Goal: Task Accomplishment & Management: Manage account settings

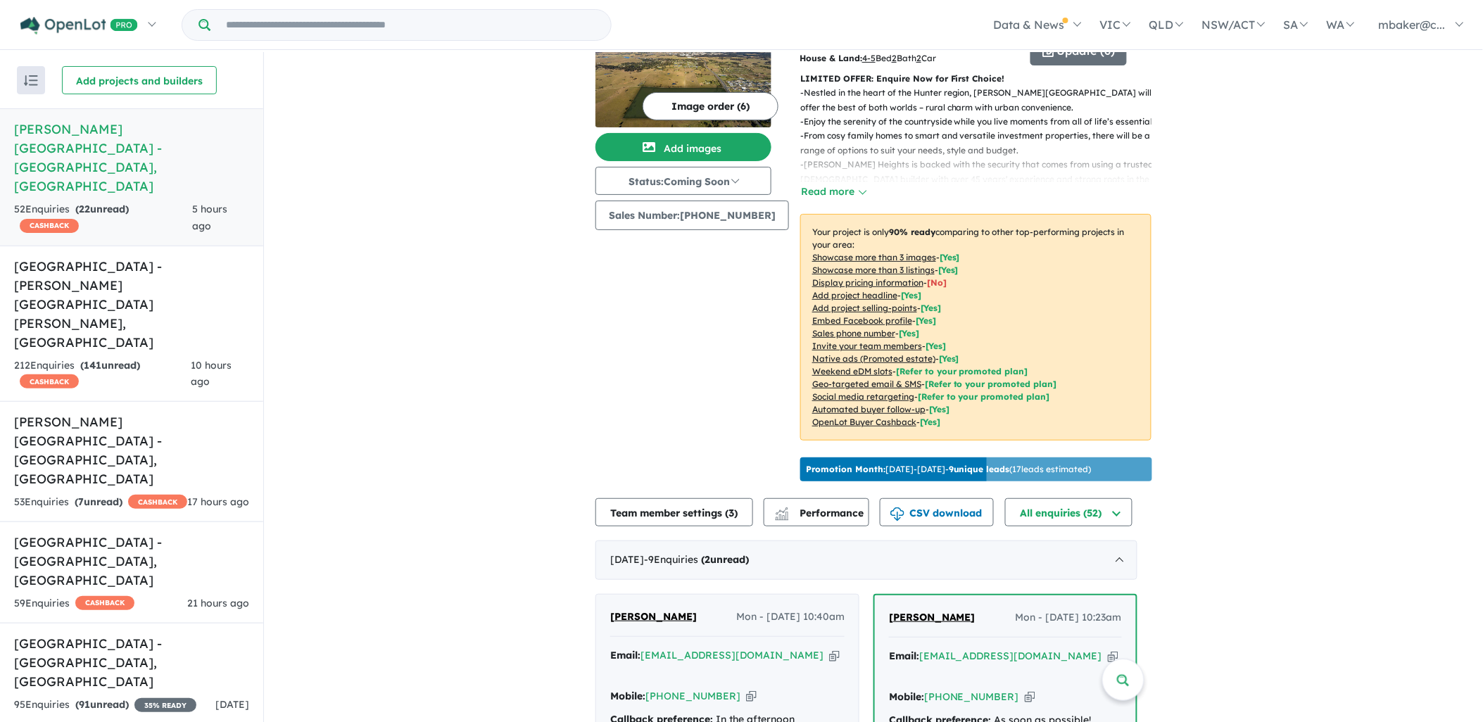
scroll to position [313, 0]
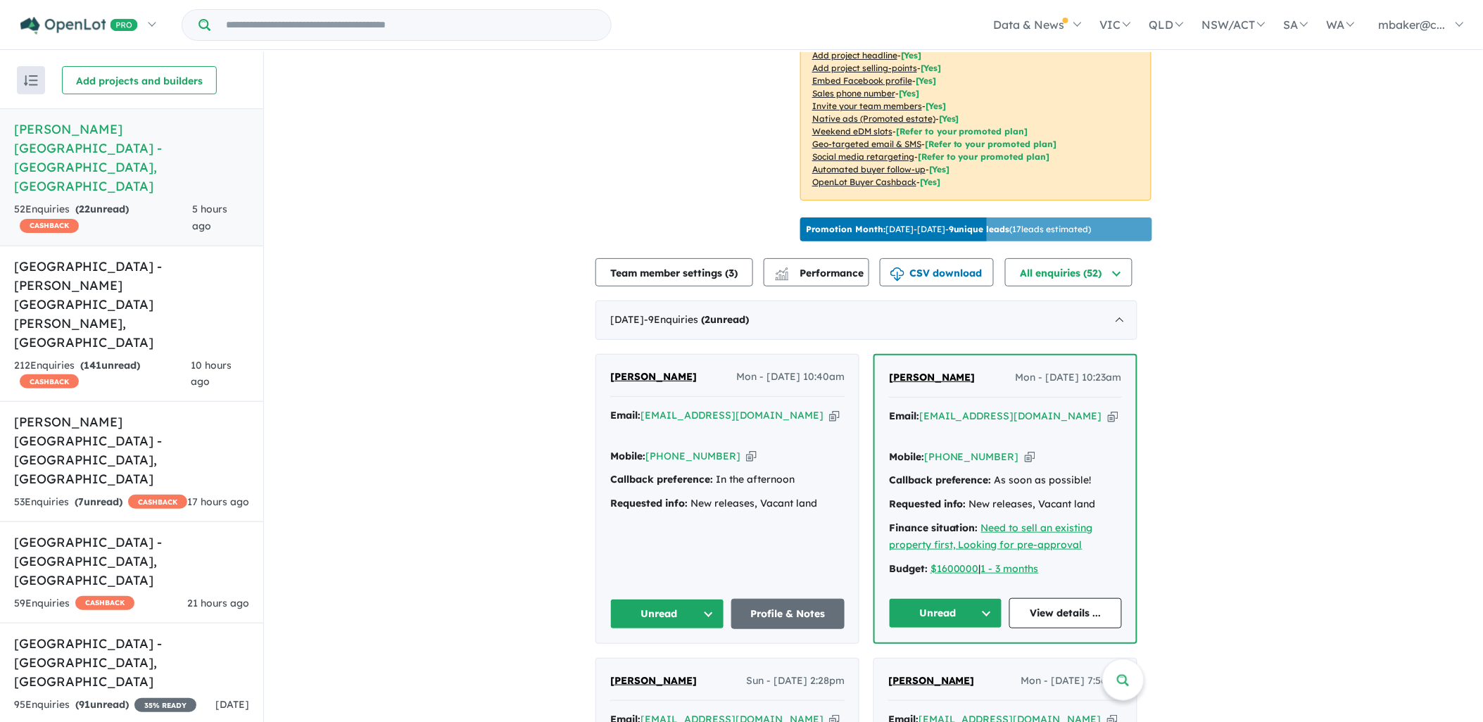
click at [949, 372] on span "[PERSON_NAME]" at bounding box center [932, 377] width 87 height 13
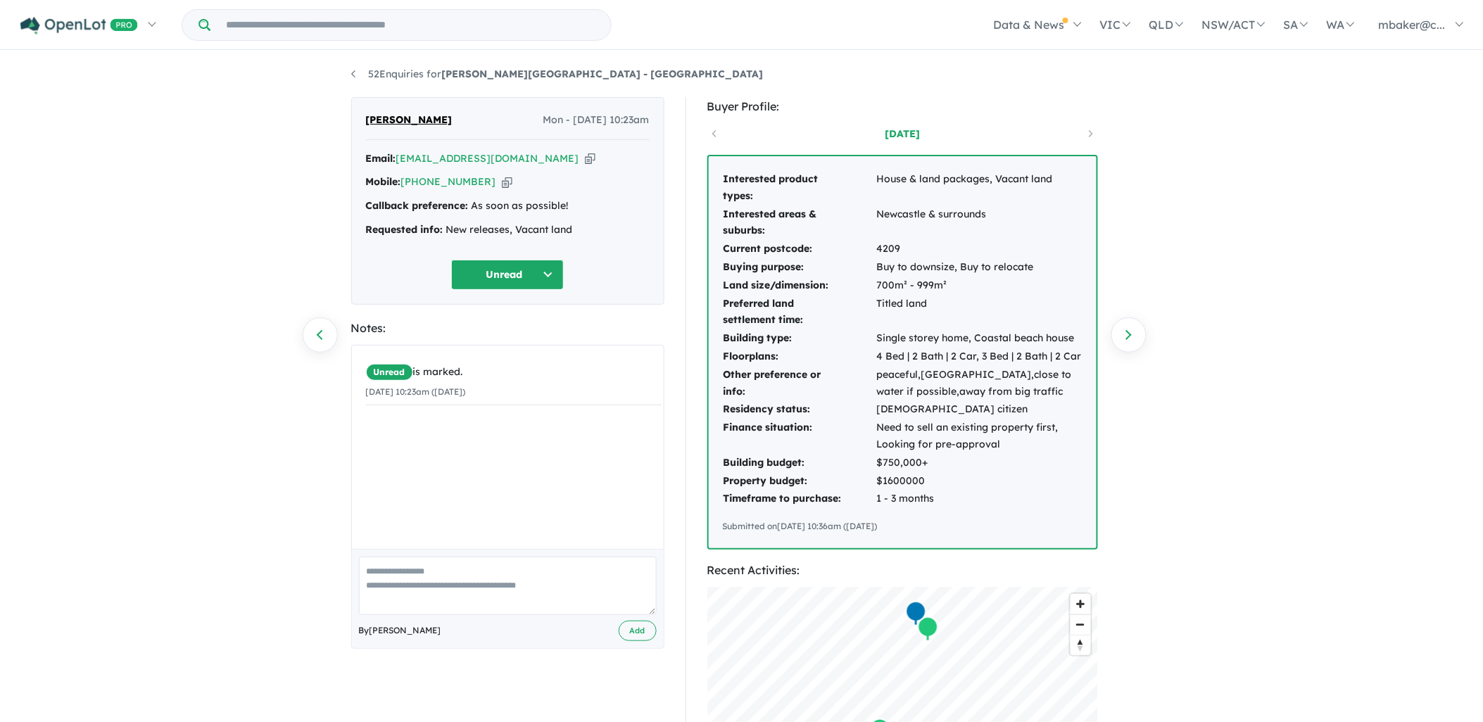
click at [585, 161] on icon "button" at bounding box center [590, 158] width 11 height 15
click at [542, 162] on div "Email: [EMAIL_ADDRESS][DOMAIN_NAME] Copied!" at bounding box center [508, 159] width 284 height 17
click at [585, 160] on icon "button" at bounding box center [590, 158] width 11 height 15
click at [502, 177] on icon "button" at bounding box center [507, 182] width 11 height 15
click at [512, 277] on button "Unread" at bounding box center [507, 275] width 113 height 30
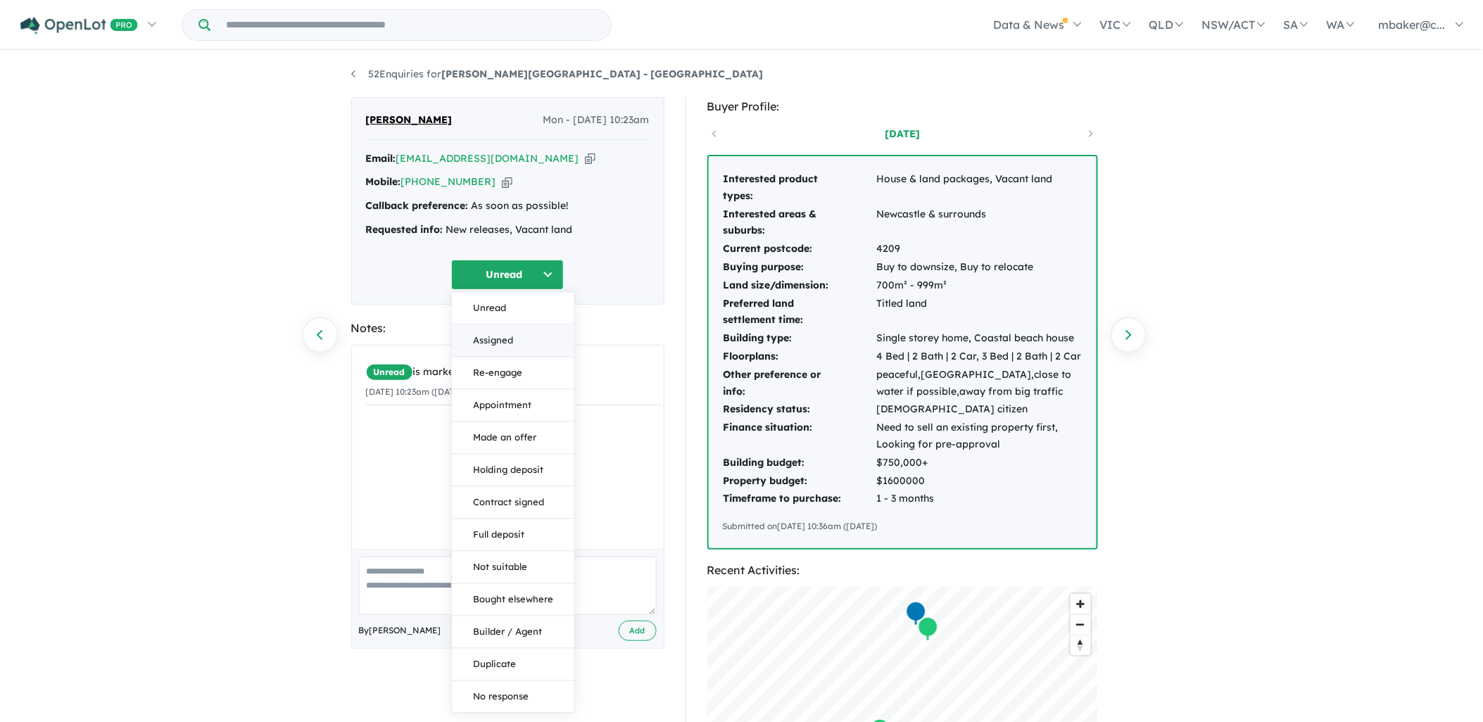
click at [503, 338] on button "Assigned" at bounding box center [513, 341] width 122 height 32
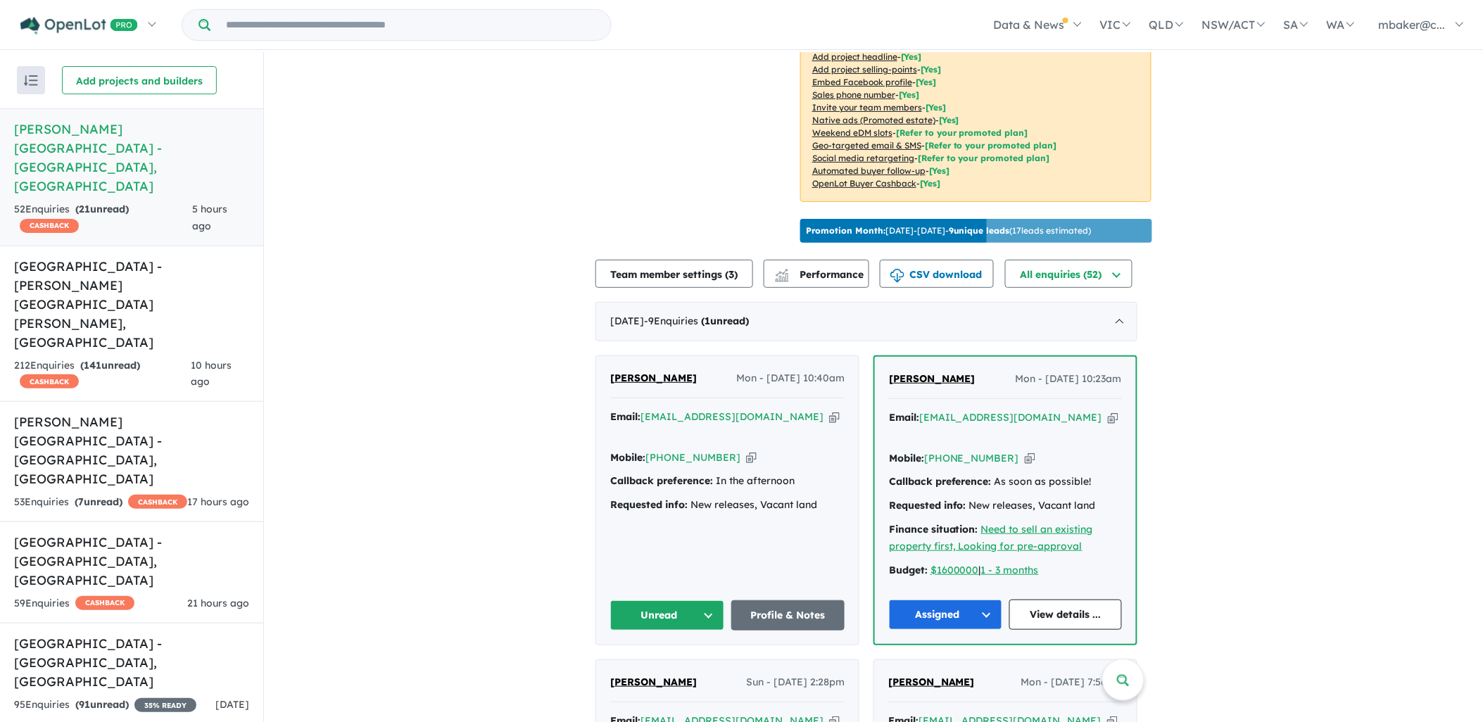
scroll to position [313, 0]
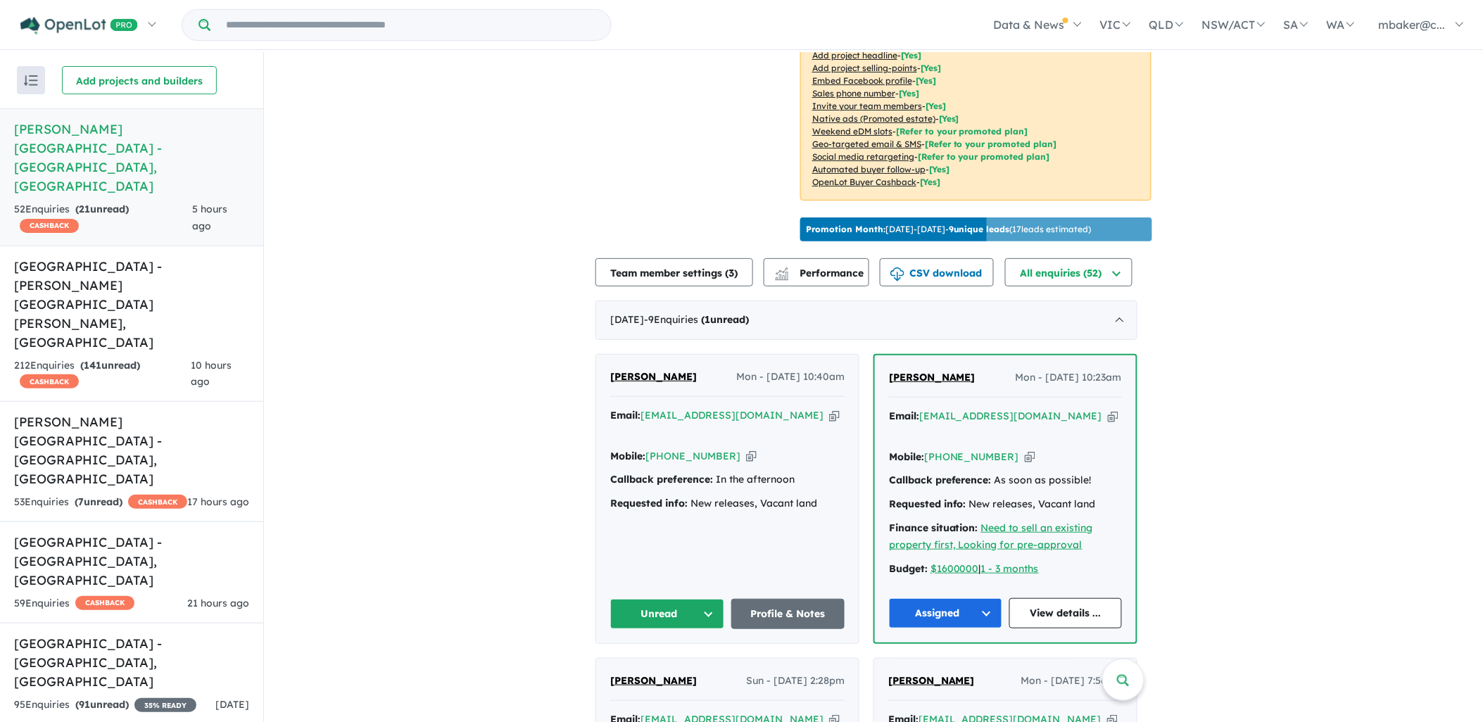
click at [656, 370] on span "Ashley Delaney" at bounding box center [653, 376] width 87 height 13
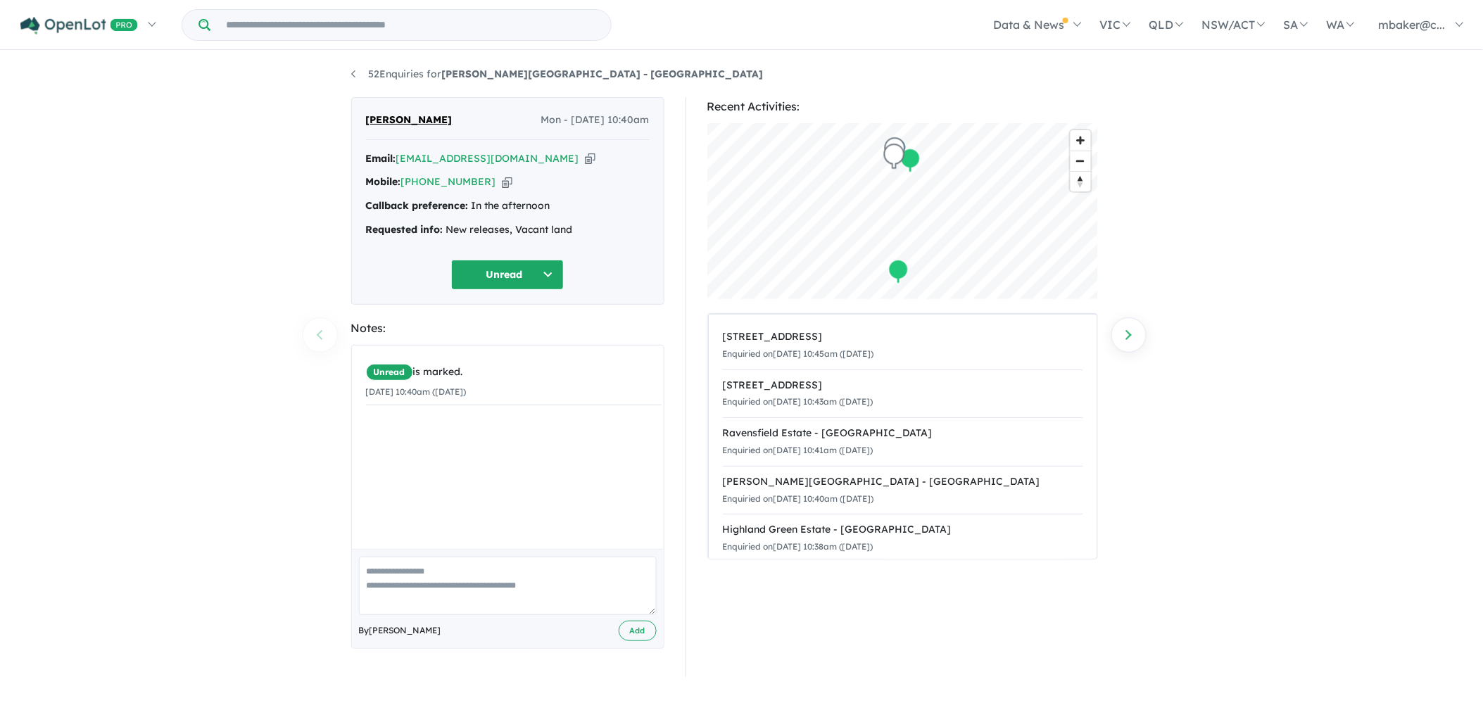
drag, startPoint x: 508, startPoint y: 152, endPoint x: 503, endPoint y: 186, distance: 34.1
click at [585, 153] on icon "button" at bounding box center [590, 158] width 11 height 15
click at [502, 180] on icon "button" at bounding box center [507, 182] width 11 height 15
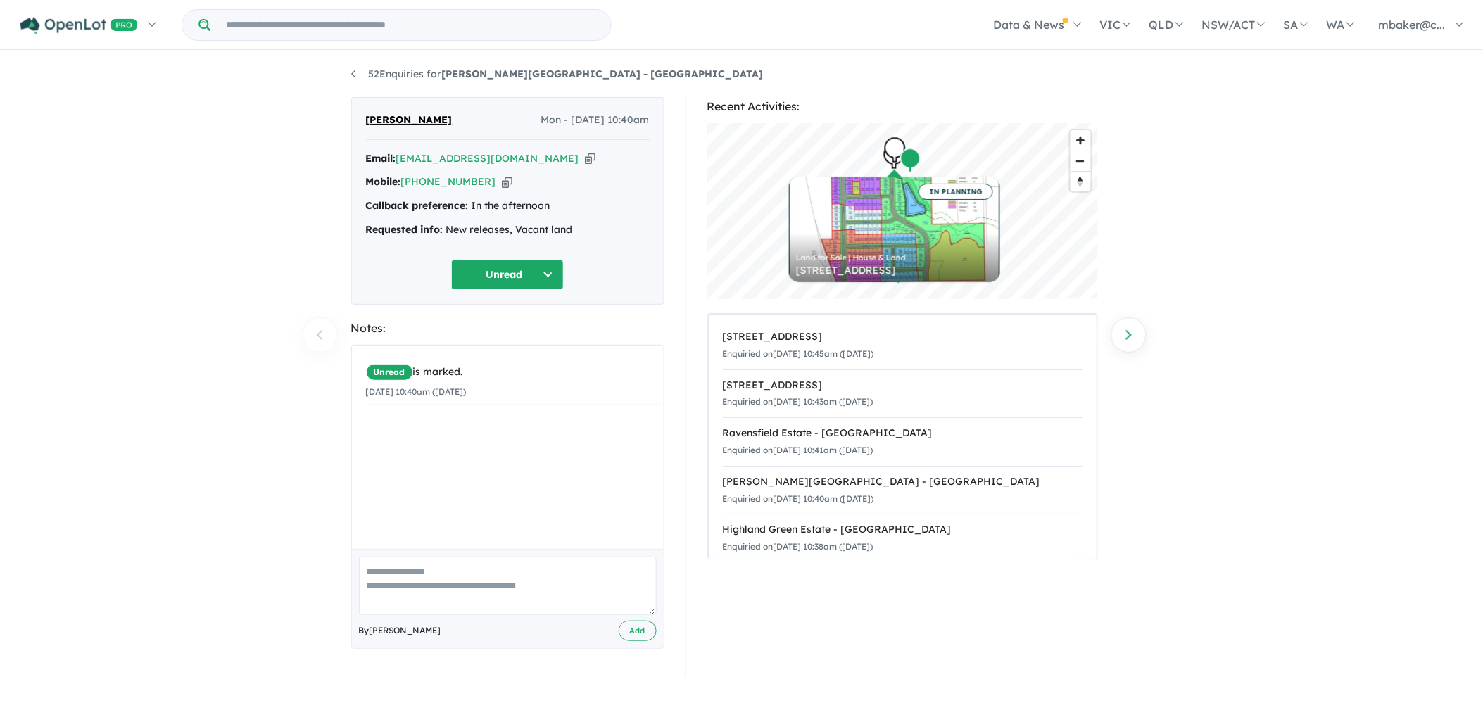
click at [490, 268] on button "Unread" at bounding box center [507, 275] width 113 height 30
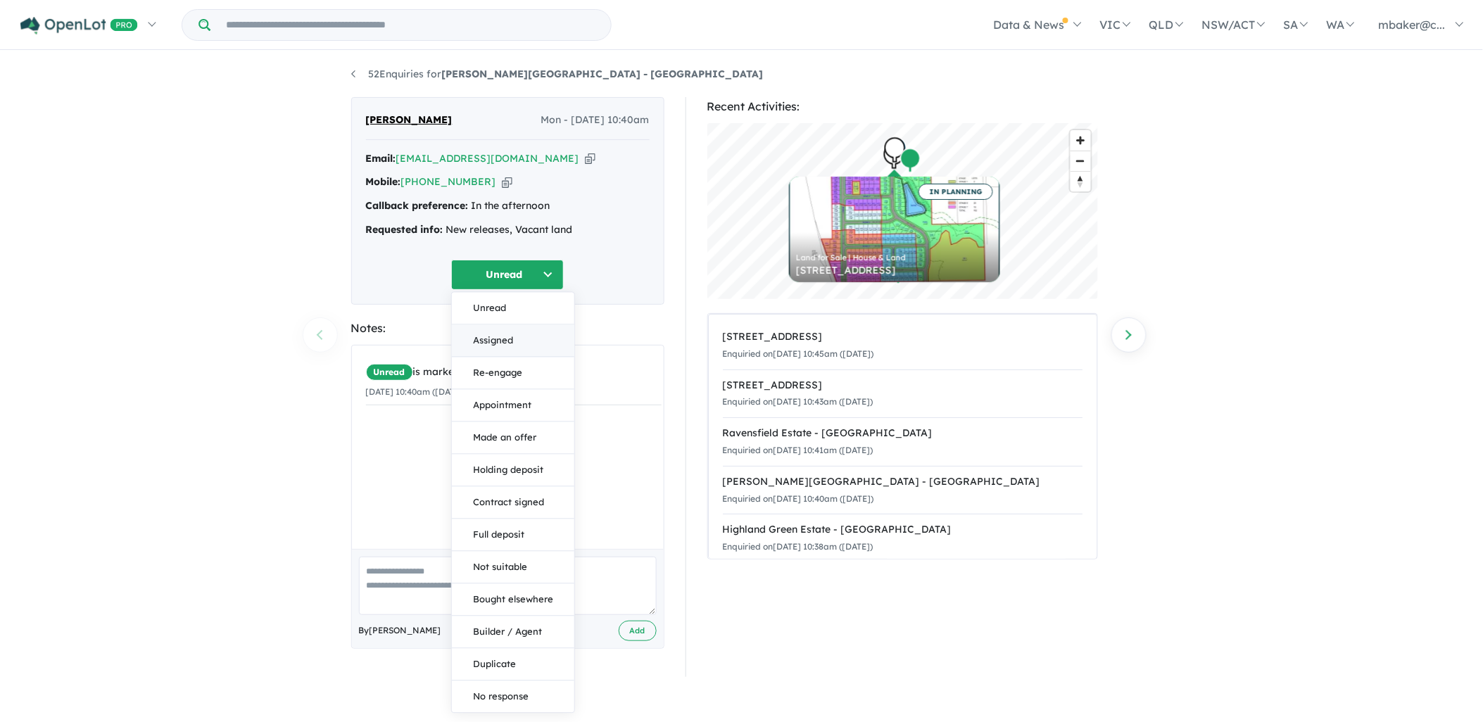
click at [498, 340] on button "Assigned" at bounding box center [513, 341] width 122 height 32
